Goal: Information Seeking & Learning: Learn about a topic

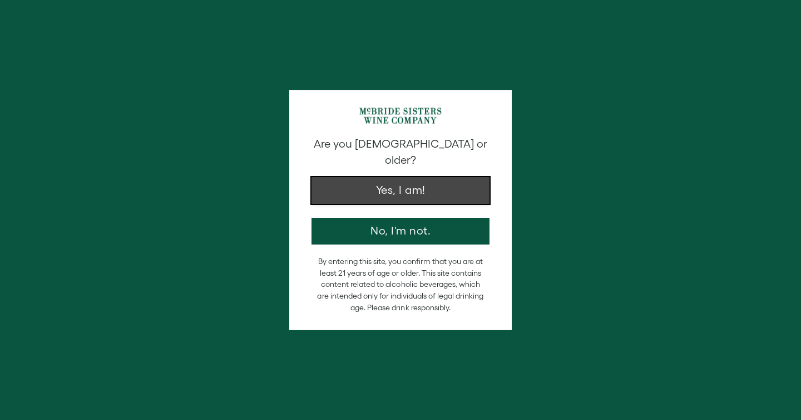
click at [436, 180] on button "Yes, I am!" at bounding box center [401, 190] width 178 height 27
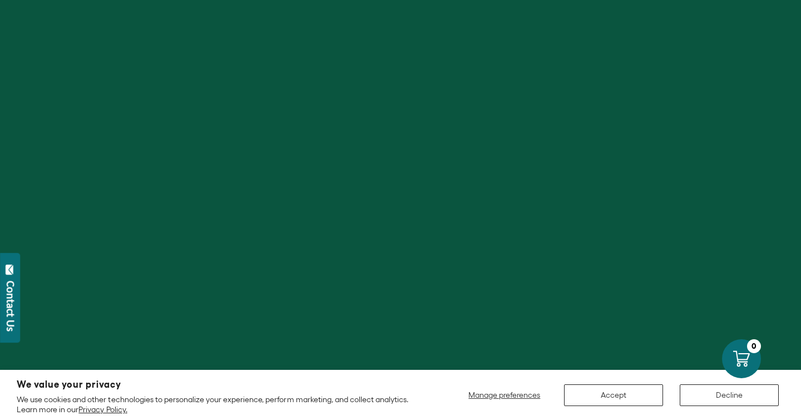
scroll to position [26, 0]
click at [732, 395] on button "Decline" at bounding box center [729, 395] width 99 height 22
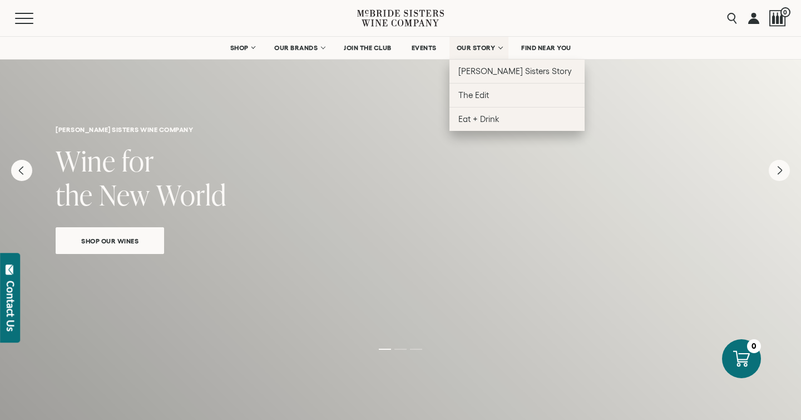
click at [485, 50] on span "OUR STORY" at bounding box center [476, 48] width 39 height 8
